Goal: Task Accomplishment & Management: Use online tool/utility

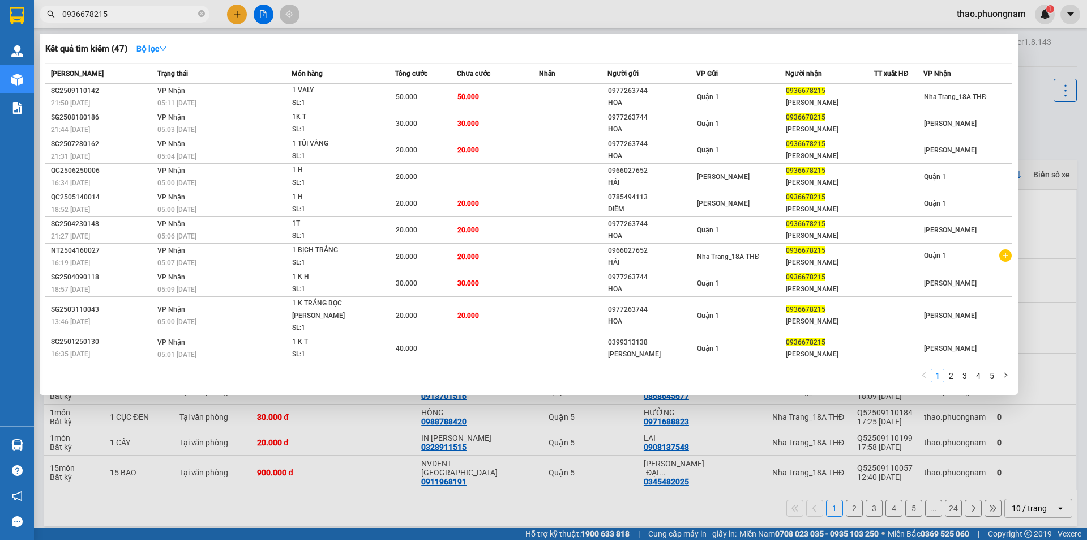
click at [131, 15] on input "0936678215" at bounding box center [129, 14] width 134 height 12
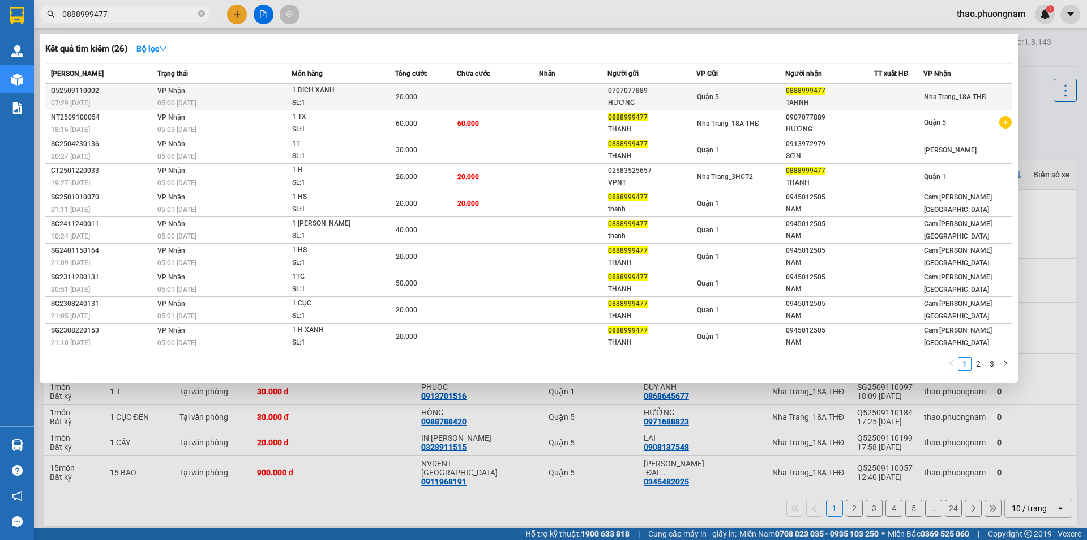
type input "0888999477"
click at [305, 95] on div "1 BỊCH XANH" at bounding box center [334, 90] width 85 height 12
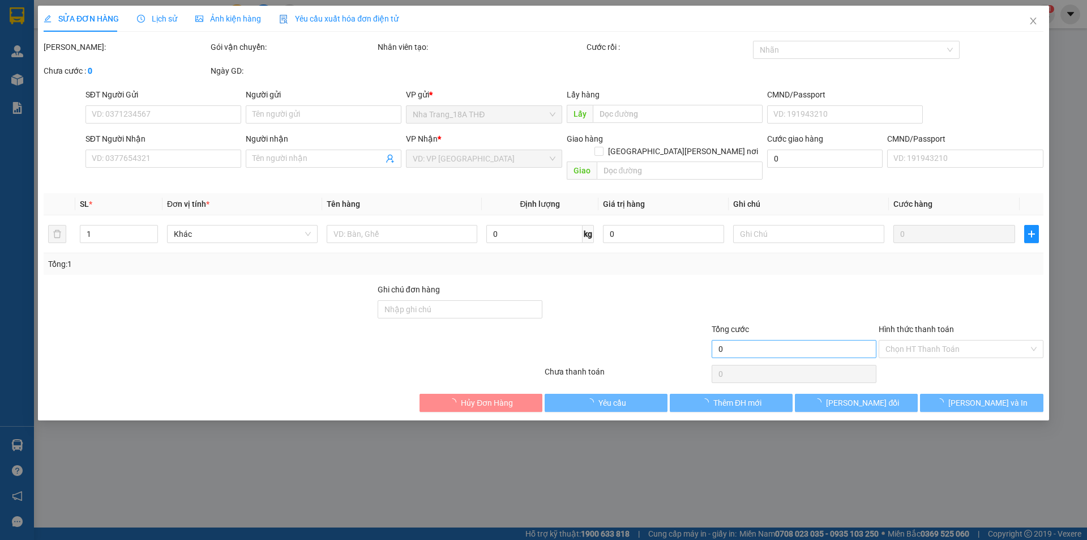
type input "0707077889"
type input "HƯƠNG"
type input "0888999477"
type input "TAHNH"
type input "20.000"
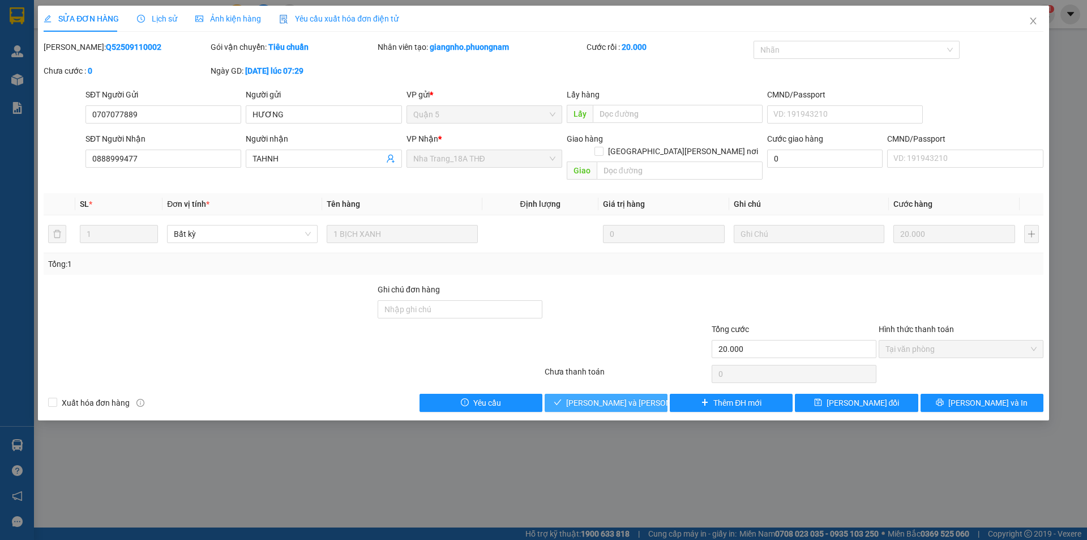
click at [591, 396] on span "[PERSON_NAME] và [PERSON_NAME] hàng" at bounding box center [642, 402] width 153 height 12
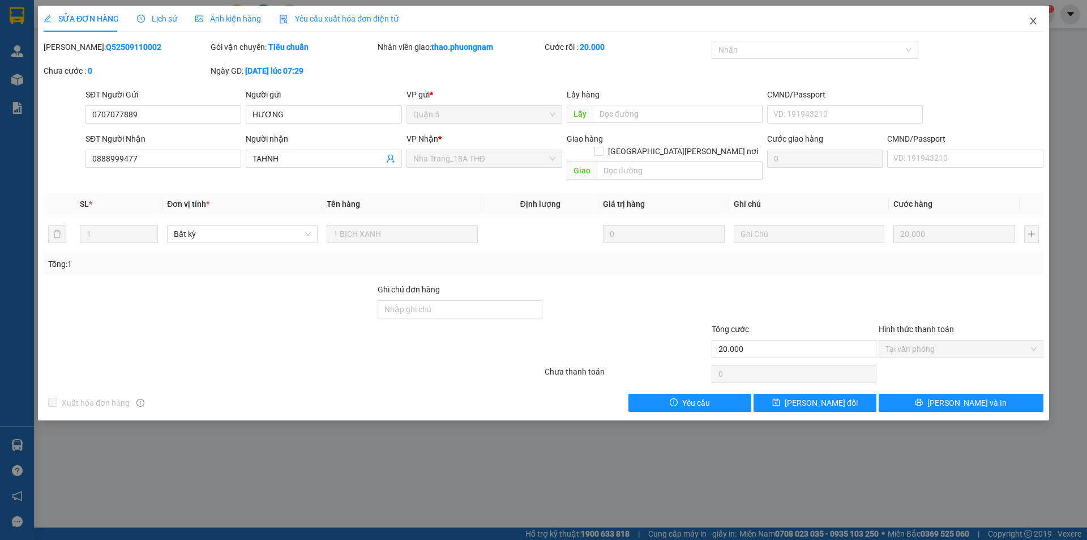
click at [1036, 15] on span "Close" at bounding box center [1034, 22] width 32 height 32
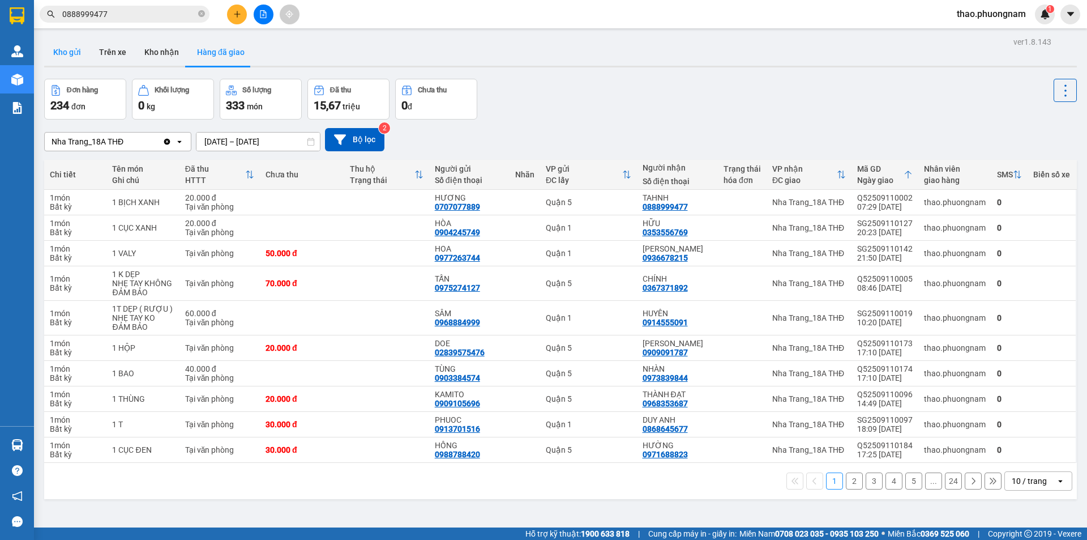
click at [76, 55] on button "Kho gửi" at bounding box center [67, 52] width 46 height 27
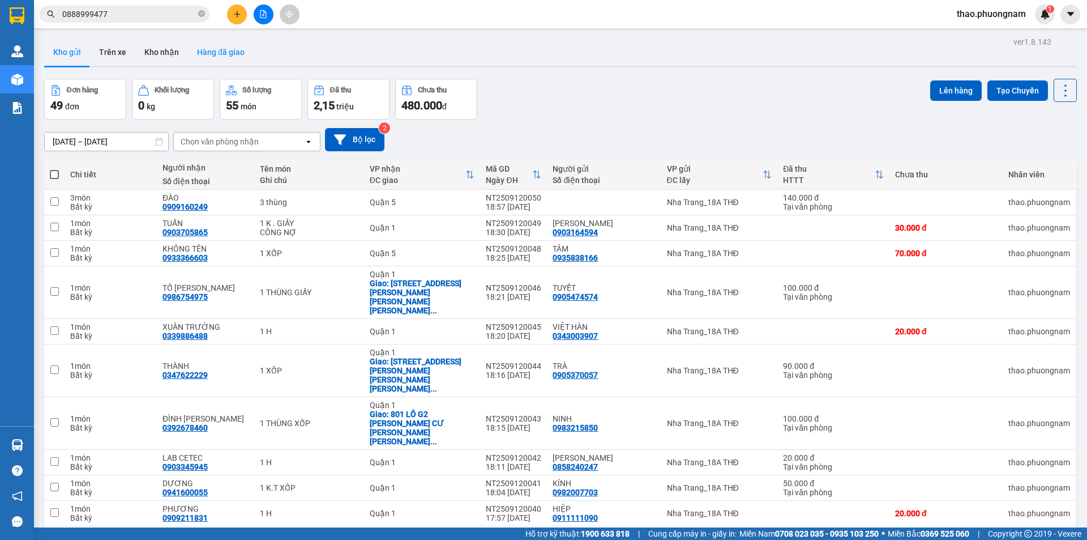
click at [202, 48] on button "Hàng đã giao" at bounding box center [221, 52] width 66 height 27
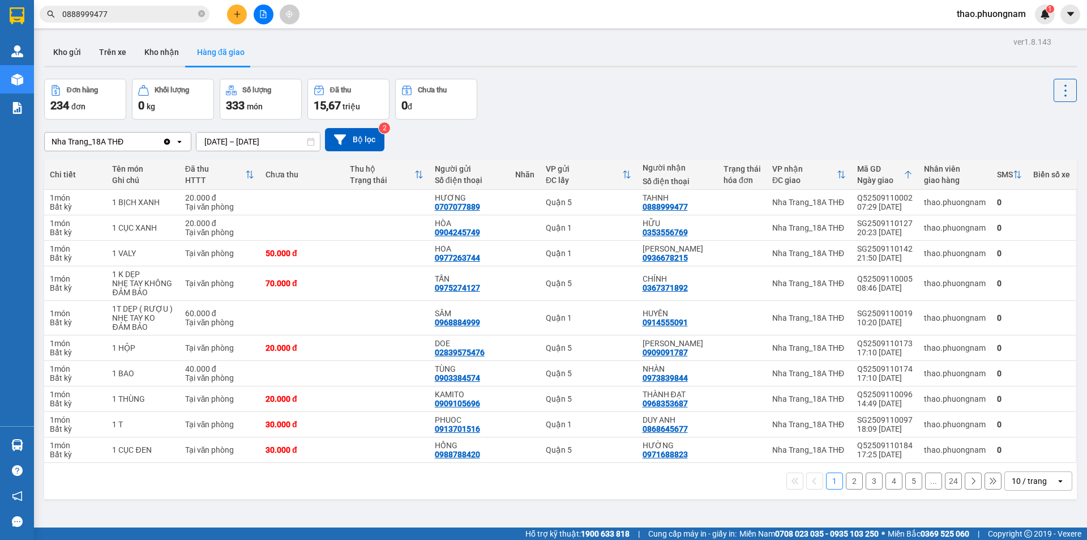
click at [1031, 483] on div "10 / trang" at bounding box center [1029, 480] width 35 height 11
click at [1022, 447] on div "100 / trang" at bounding box center [1030, 456] width 68 height 20
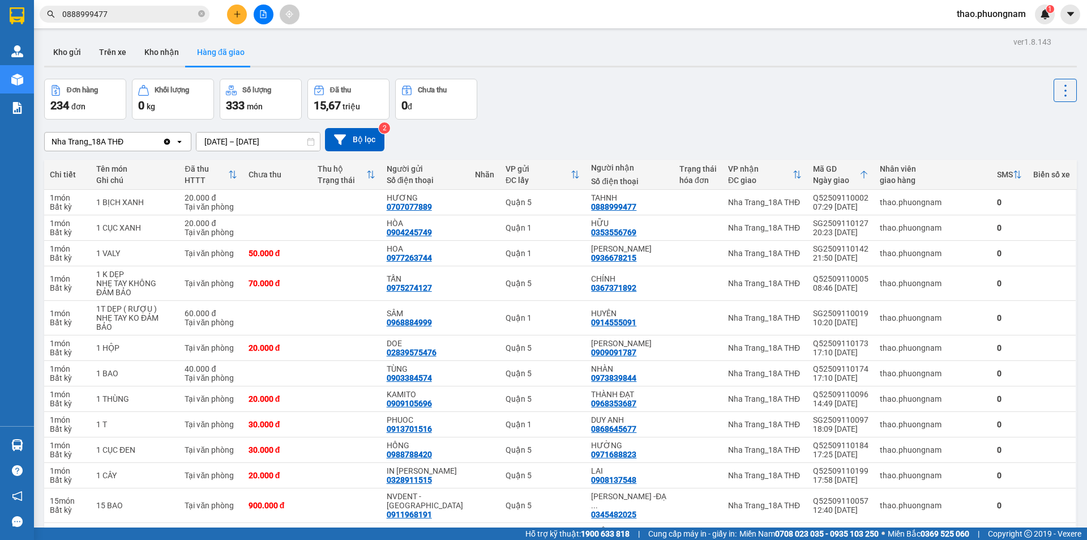
click at [869, 174] on icon at bounding box center [864, 174] width 9 height 9
click at [1058, 93] on icon at bounding box center [1066, 91] width 16 height 16
click at [1011, 229] on icon at bounding box center [1015, 228] width 8 height 8
